Goal: Task Accomplishment & Management: Manage account settings

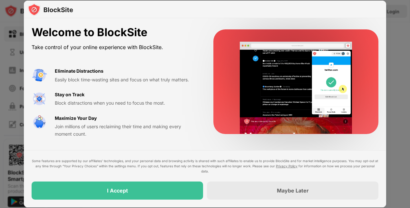
click at [177, 192] on div "I Accept" at bounding box center [118, 190] width 172 height 18
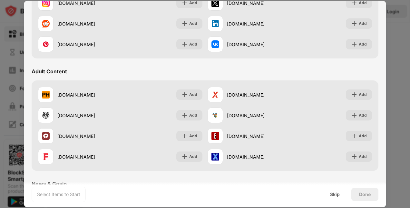
scroll to position [234, 0]
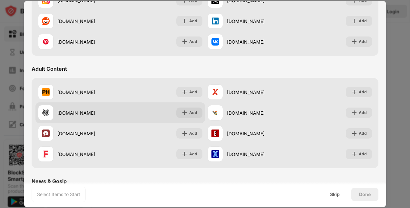
click at [190, 104] on div "xhamster.com Add" at bounding box center [120, 112] width 170 height 21
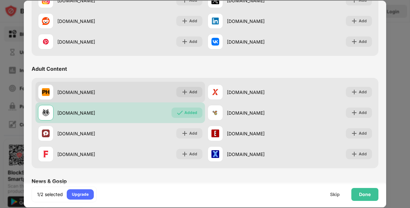
click at [193, 93] on div "Add" at bounding box center [193, 92] width 8 height 6
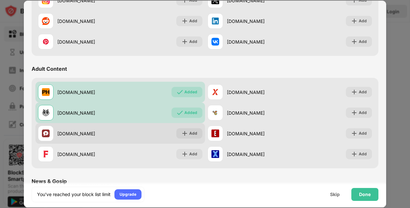
click at [193, 133] on div "Add" at bounding box center [193, 133] width 8 height 6
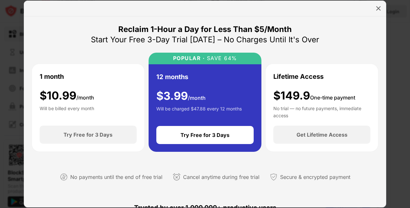
click at [375, 11] on img at bounding box center [378, 8] width 6 height 6
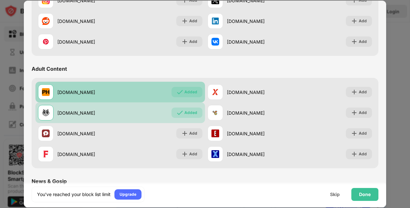
click at [188, 92] on div "Added" at bounding box center [190, 92] width 13 height 6
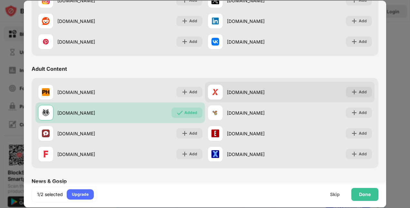
click at [359, 94] on div "Add" at bounding box center [363, 92] width 8 height 6
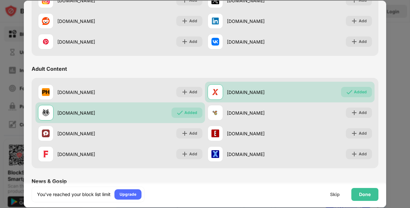
click at [333, 197] on div "Skip" at bounding box center [334, 194] width 25 height 13
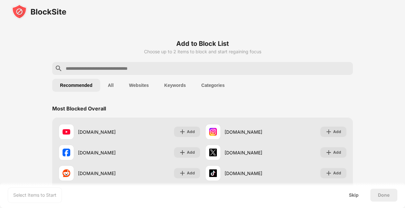
click at [117, 83] on button "All" at bounding box center [110, 85] width 21 height 13
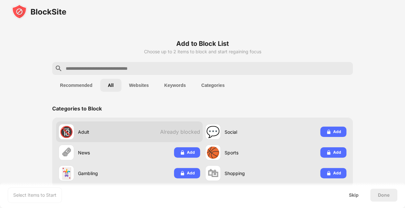
click at [188, 133] on span "Already blocked" at bounding box center [180, 131] width 40 height 6
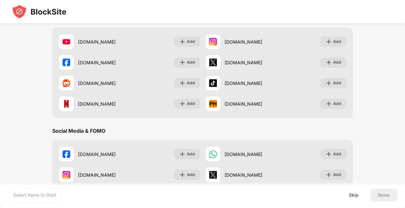
scroll to position [363, 0]
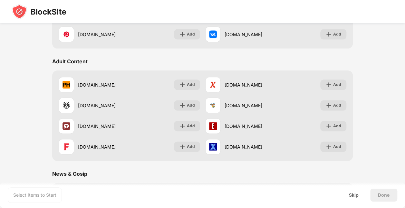
click at [378, 197] on div "Done" at bounding box center [384, 194] width 12 height 5
click at [51, 193] on div "Select Items to Start" at bounding box center [34, 195] width 43 height 6
click at [357, 196] on div "Skip" at bounding box center [354, 194] width 10 height 5
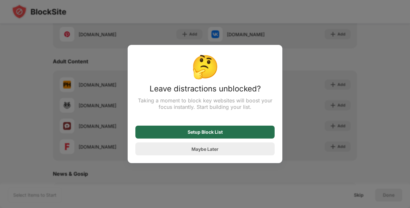
click at [250, 132] on div "Setup Block List" at bounding box center [204, 131] width 139 height 13
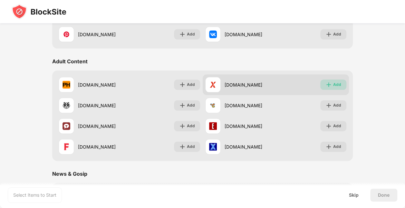
click at [336, 81] on div "Add" at bounding box center [337, 84] width 8 height 6
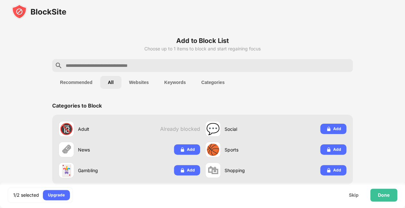
scroll to position [0, 0]
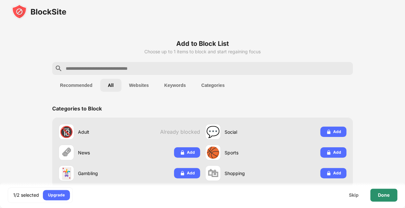
click at [381, 196] on div "Done" at bounding box center [384, 194] width 12 height 5
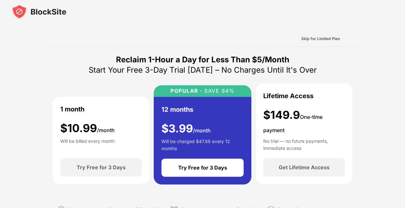
click at [327, 39] on div "Skip for Limited Plan" at bounding box center [320, 38] width 39 height 6
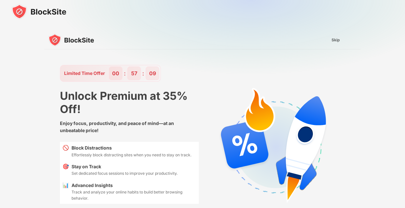
click at [336, 41] on div "Skip" at bounding box center [336, 40] width 8 height 6
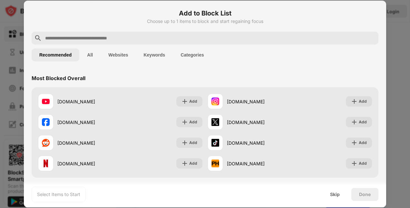
click at [332, 194] on div "Skip" at bounding box center [335, 194] width 10 height 5
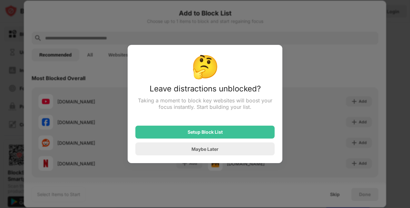
click at [245, 151] on div "Maybe Later" at bounding box center [204, 148] width 139 height 13
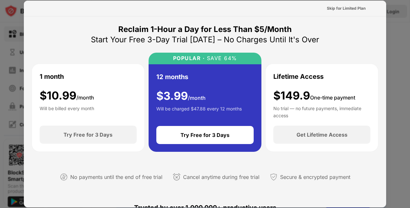
click at [395, 52] on div at bounding box center [205, 104] width 410 height 208
click at [355, 10] on div "Skip for Limited Plan" at bounding box center [346, 8] width 39 height 6
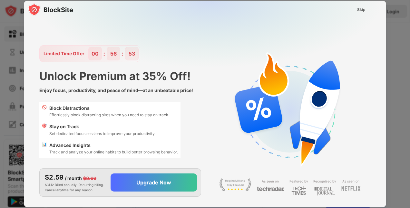
click at [365, 8] on div "Skip" at bounding box center [361, 9] width 8 height 6
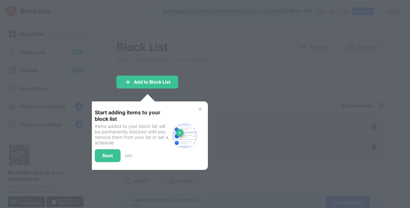
click at [278, 86] on div at bounding box center [205, 104] width 410 height 208
click at [200, 108] on img at bounding box center [200, 108] width 5 height 5
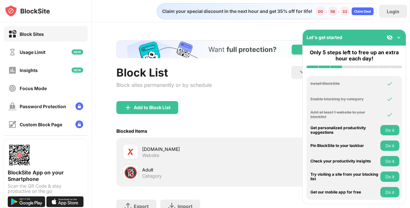
click at [396, 40] on img at bounding box center [399, 37] width 6 height 6
